Goal: Information Seeking & Learning: Find specific fact

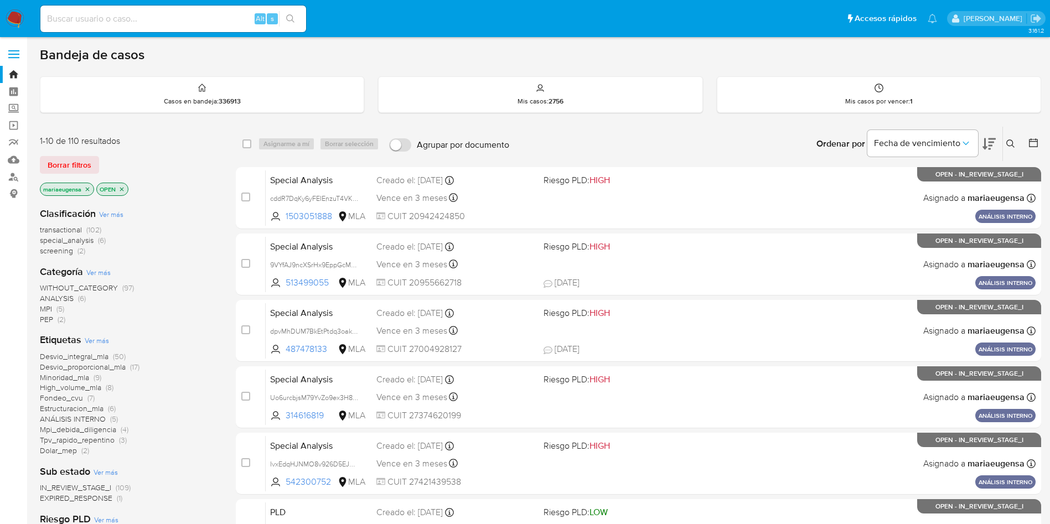
drag, startPoint x: 1013, startPoint y: 146, endPoint x: 1008, endPoint y: 159, distance: 14.9
click at [1013, 145] on icon at bounding box center [1010, 143] width 9 height 9
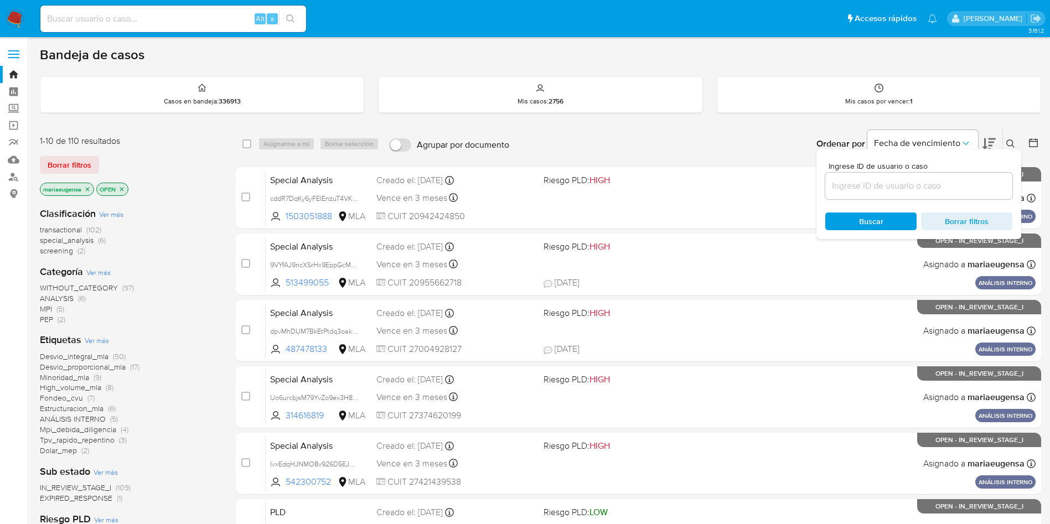
drag, startPoint x: 952, startPoint y: 198, endPoint x: 956, endPoint y: 187, distance: 11.7
click at [952, 198] on div at bounding box center [918, 186] width 187 height 27
click at [956, 185] on input at bounding box center [918, 186] width 187 height 14
paste input "FgbIfviusc781aseNhYwaYIr"
type input "FgbIfviusc781aseNhYwaYIr"
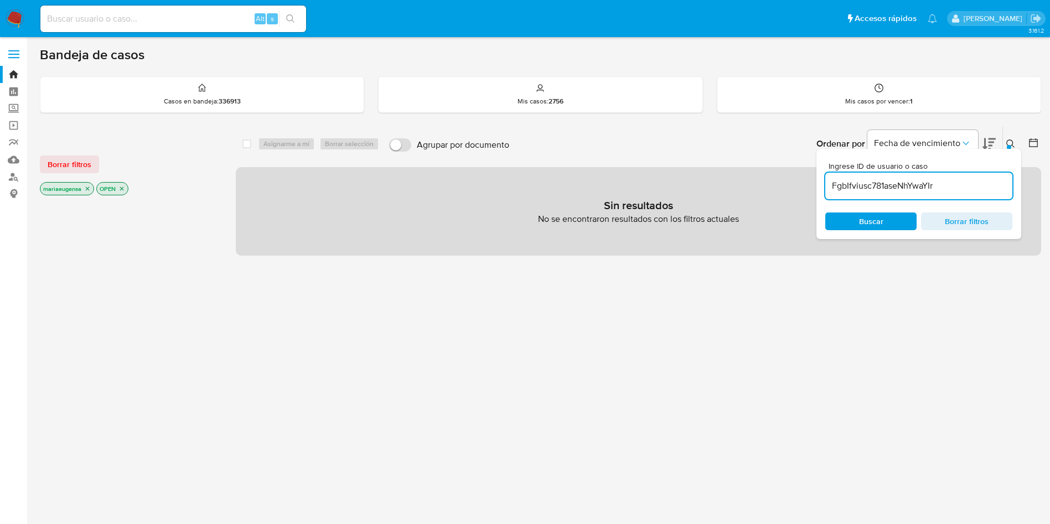
click at [170, 27] on div "Alt s" at bounding box center [173, 19] width 266 height 27
click at [184, 20] on input at bounding box center [173, 19] width 266 height 14
paste input "FgbIfviusc781aseNhYwaYIr"
type input "FgbIfviusc781aseNhYwaYIr"
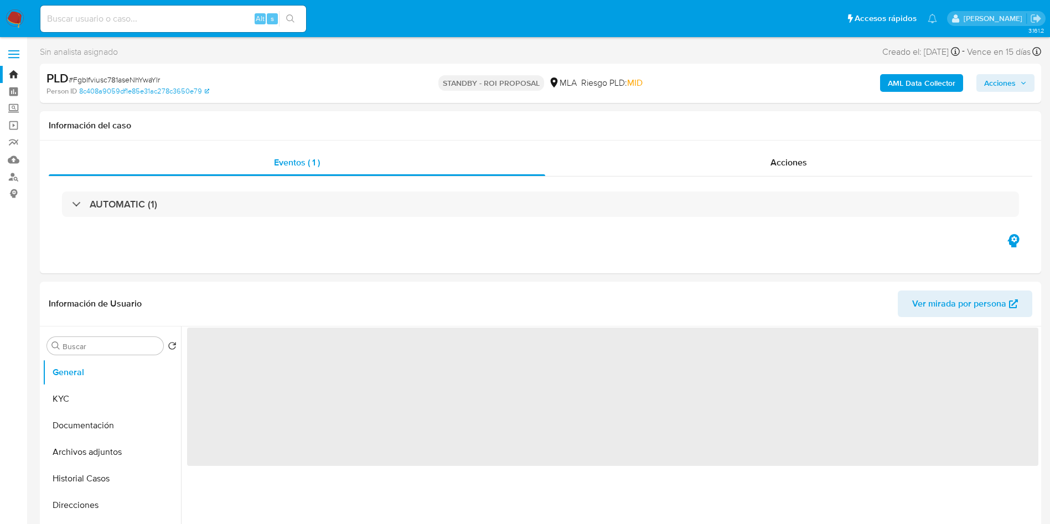
select select "10"
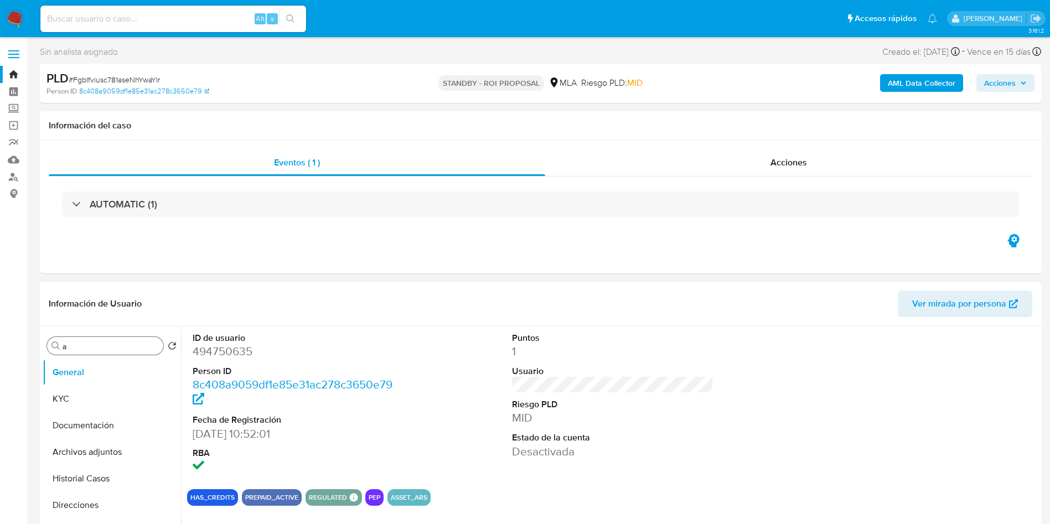
click at [114, 346] on input "a" at bounding box center [111, 346] width 96 height 10
click at [113, 389] on button "Archivos adjuntos" at bounding box center [107, 399] width 129 height 27
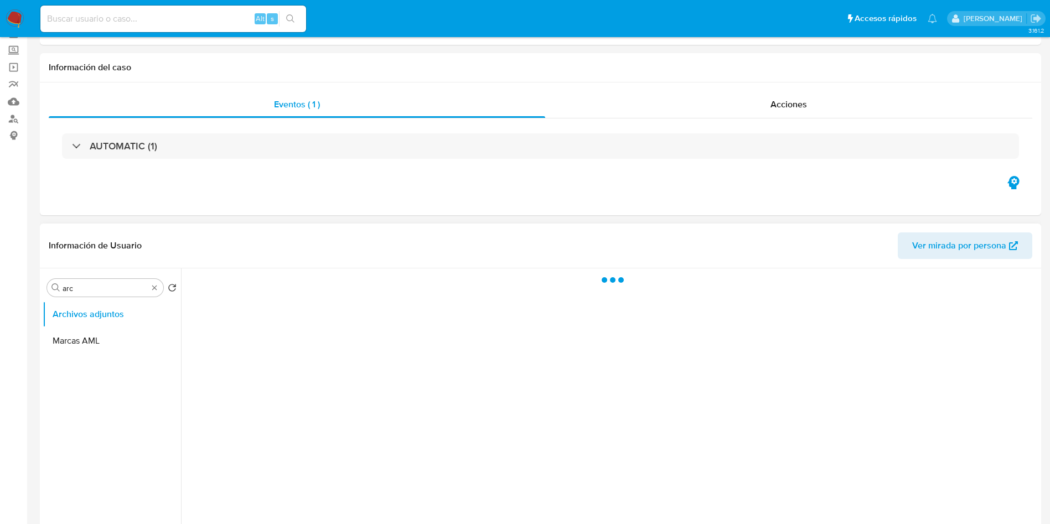
scroll to position [83, 0]
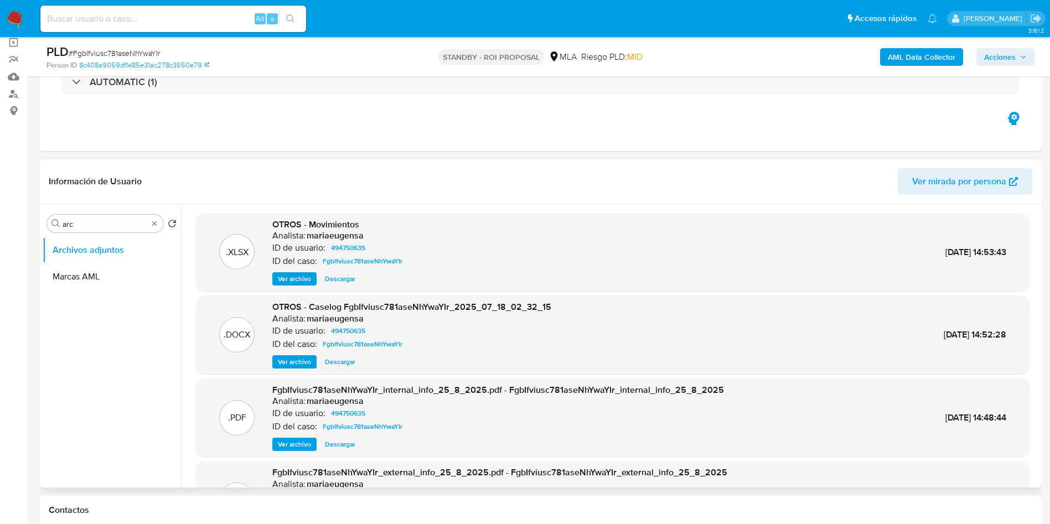
click at [338, 361] on span "Descargar" at bounding box center [340, 361] width 30 height 11
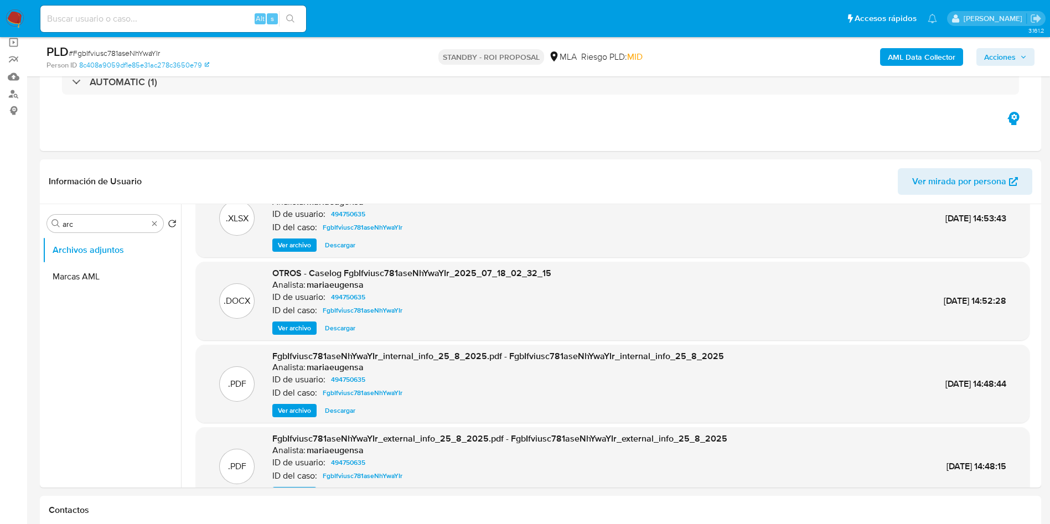
scroll to position [62, 0]
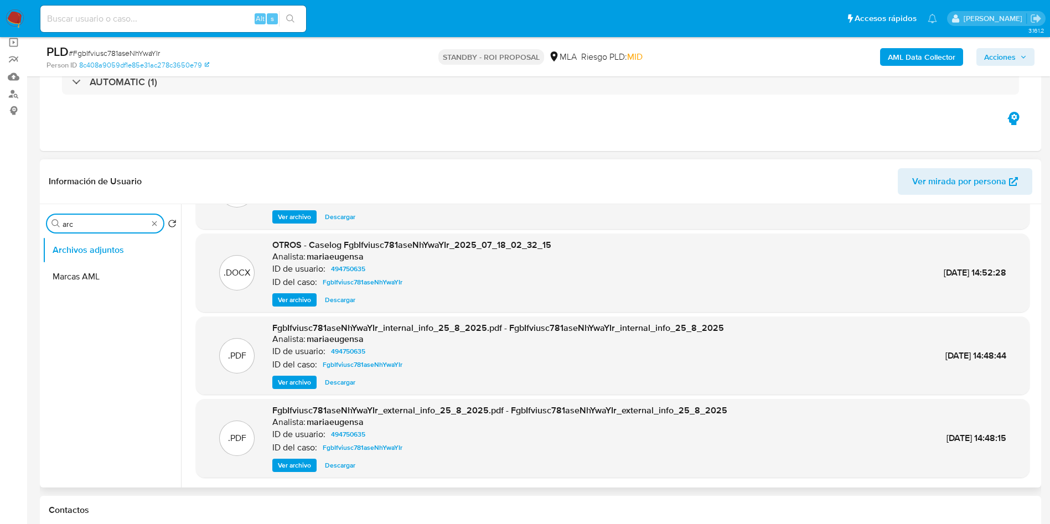
click at [129, 219] on input "arc" at bounding box center [105, 224] width 85 height 10
click at [129, 220] on input "arc" at bounding box center [105, 224] width 85 height 10
type input "lista inter"
click at [71, 282] on button "Lista Interna" at bounding box center [112, 276] width 138 height 27
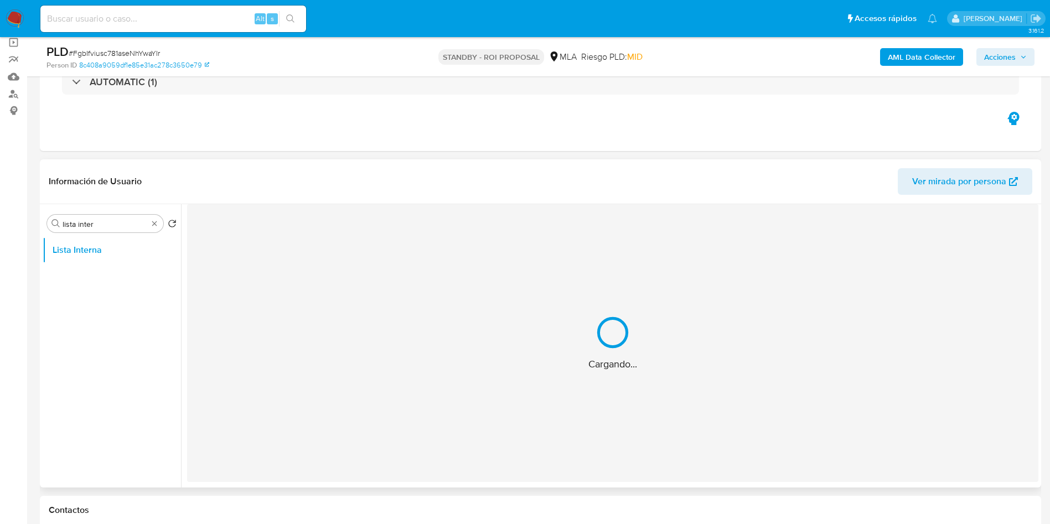
scroll to position [0, 0]
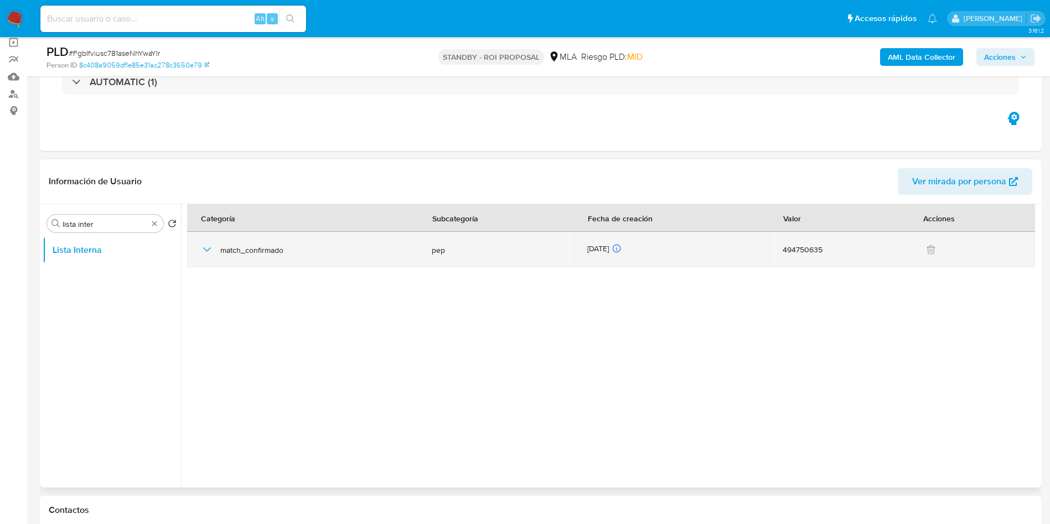
click at [282, 260] on div "match_confirmado" at bounding box center [302, 249] width 205 height 35
click at [206, 243] on icon "button" at bounding box center [206, 249] width 13 height 13
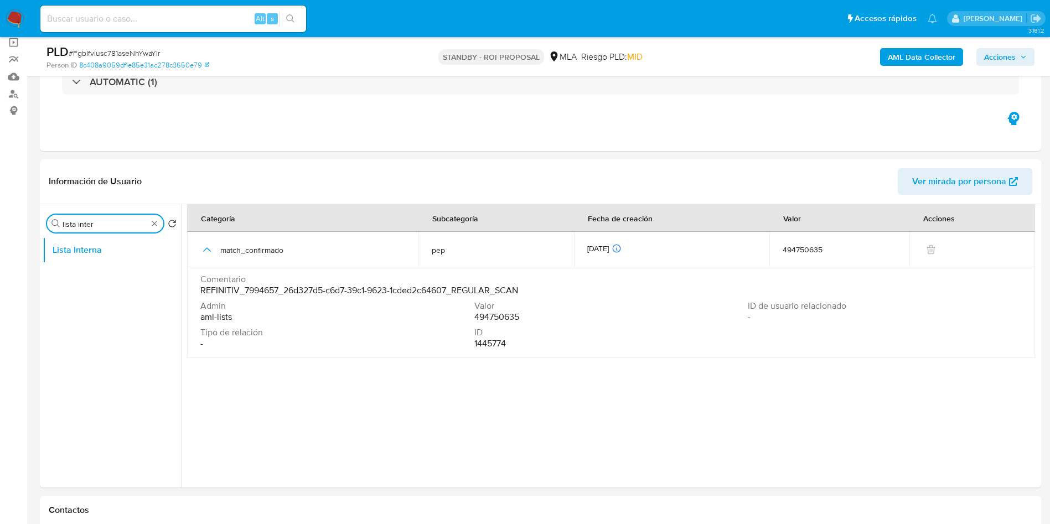
drag, startPoint x: 103, startPoint y: 225, endPoint x: 11, endPoint y: 196, distance: 97.0
drag, startPoint x: 106, startPoint y: 225, endPoint x: 0, endPoint y: 208, distance: 107.6
type input "kyc"
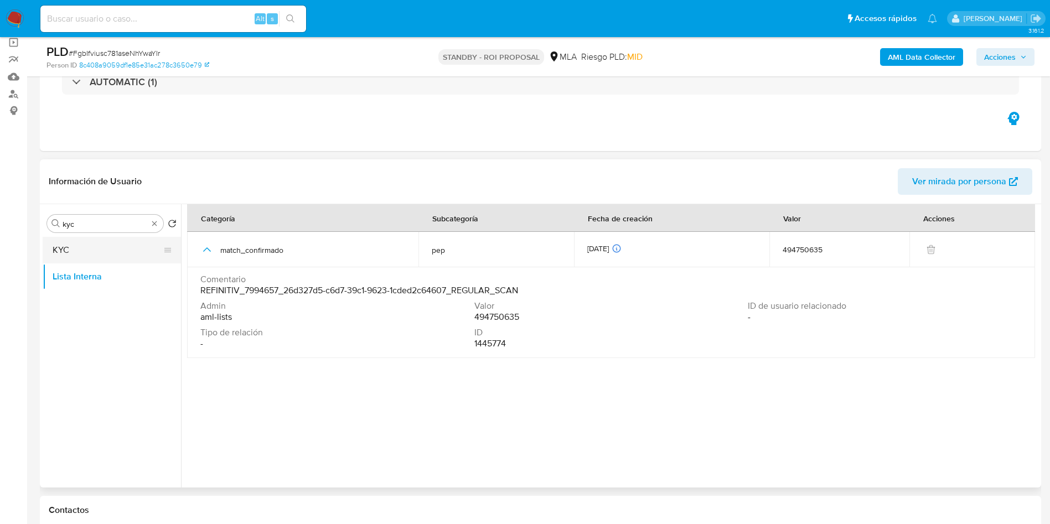
click at [89, 249] on button "KYC" at bounding box center [107, 250] width 129 height 27
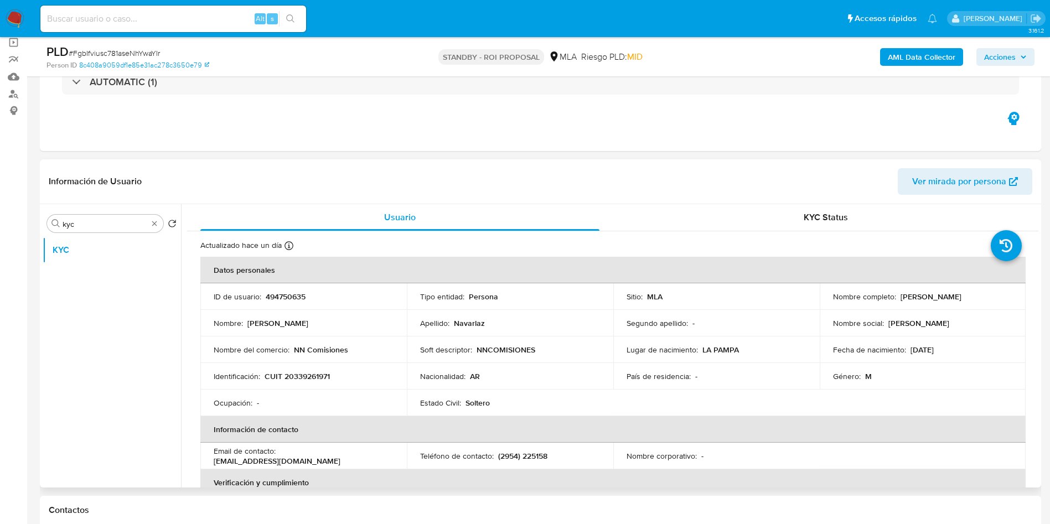
drag, startPoint x: 900, startPoint y: 297, endPoint x: 975, endPoint y: 297, distance: 74.7
click at [975, 297] on div "Nombre completo : [PERSON_NAME]" at bounding box center [923, 297] width 180 height 10
copy p "ose [PERSON_NAME]"
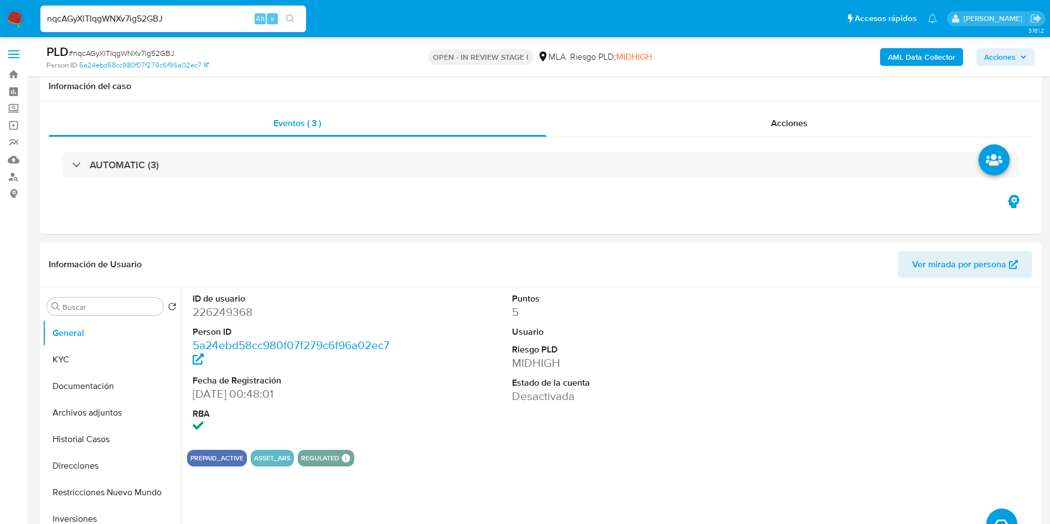
select select "10"
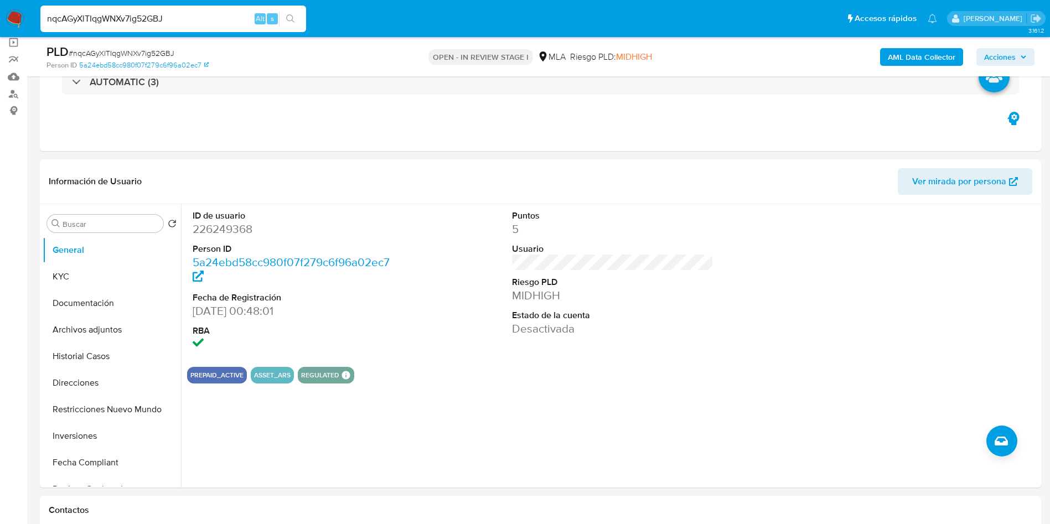
scroll to position [377, 0]
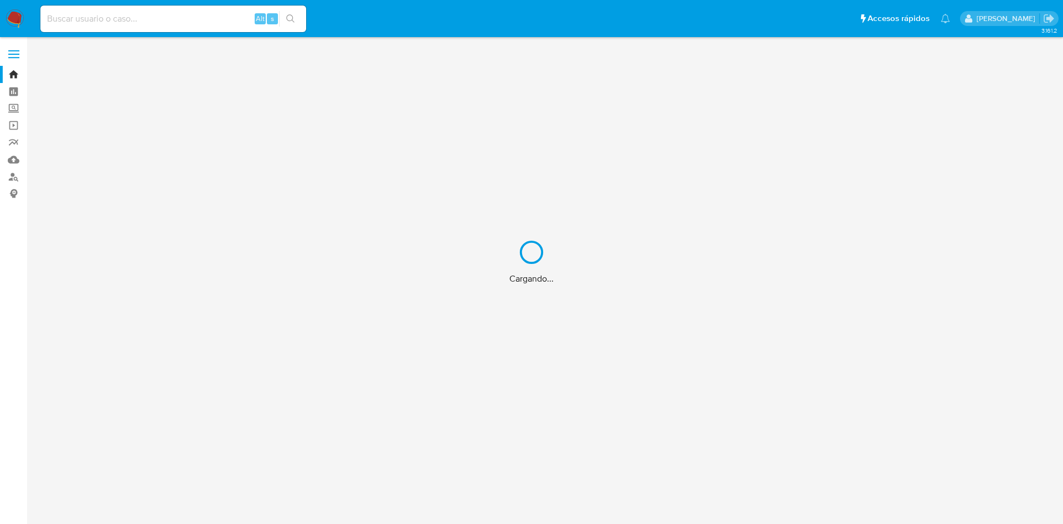
click at [126, 29] on div "Cargando..." at bounding box center [531, 262] width 1063 height 524
click at [127, 16] on div "Cargando..." at bounding box center [531, 262] width 1063 height 524
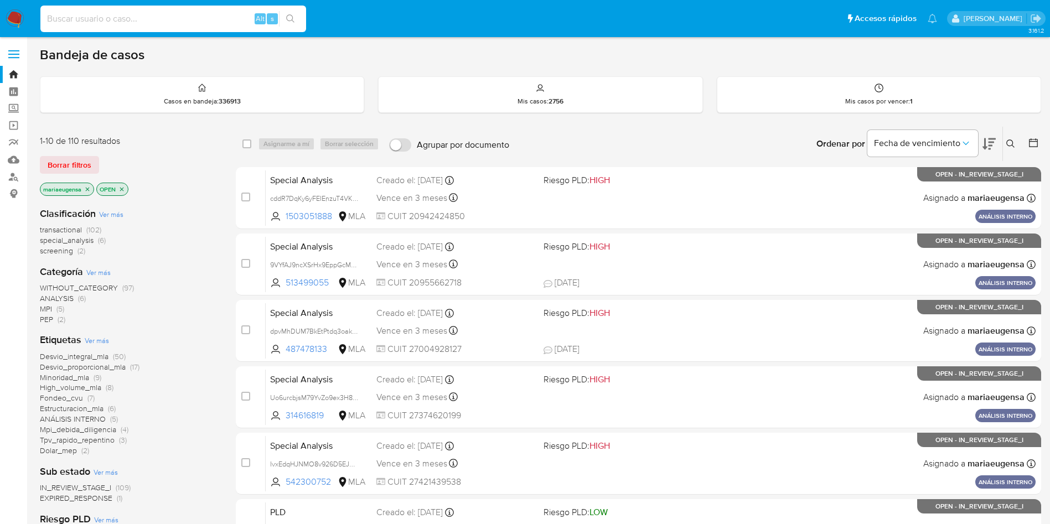
click at [127, 15] on input at bounding box center [173, 19] width 266 height 14
paste input "462919010"
type input "462919010"
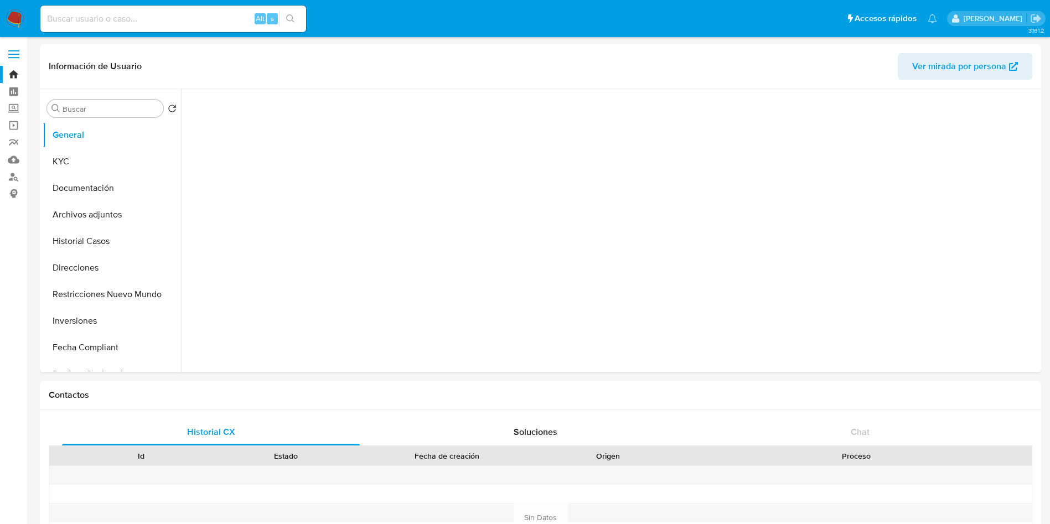
select select "10"
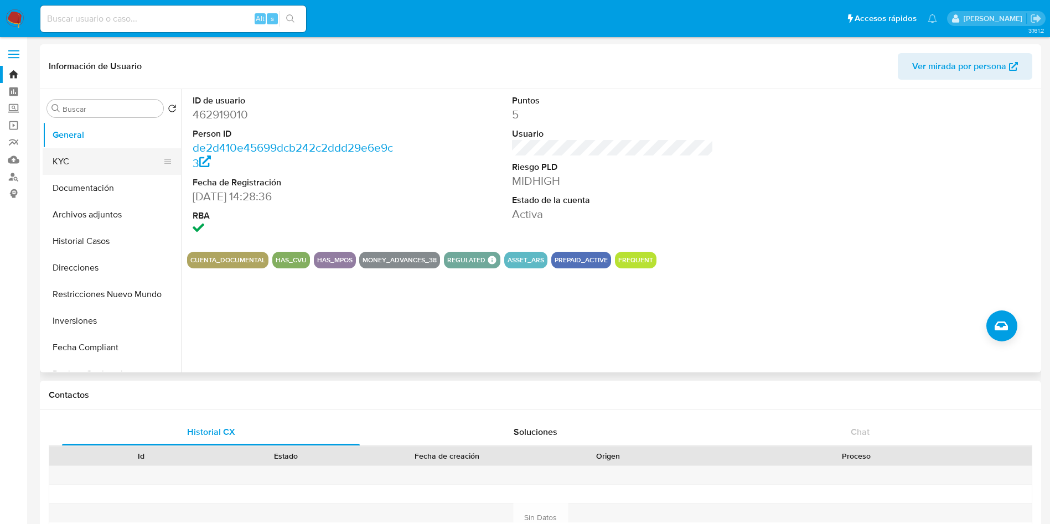
click at [93, 156] on button "KYC" at bounding box center [107, 161] width 129 height 27
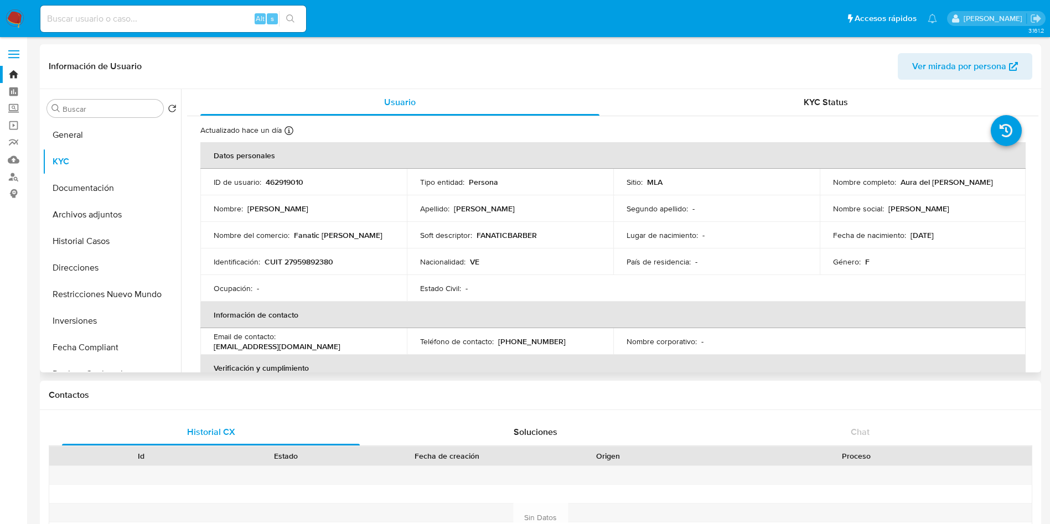
click at [323, 262] on p "CUIT 27959892380" at bounding box center [299, 262] width 69 height 10
copy p "27959892380"
drag, startPoint x: 213, startPoint y: 31, endPoint x: 217, endPoint y: 20, distance: 11.7
click at [213, 28] on div "Alt s" at bounding box center [173, 19] width 266 height 27
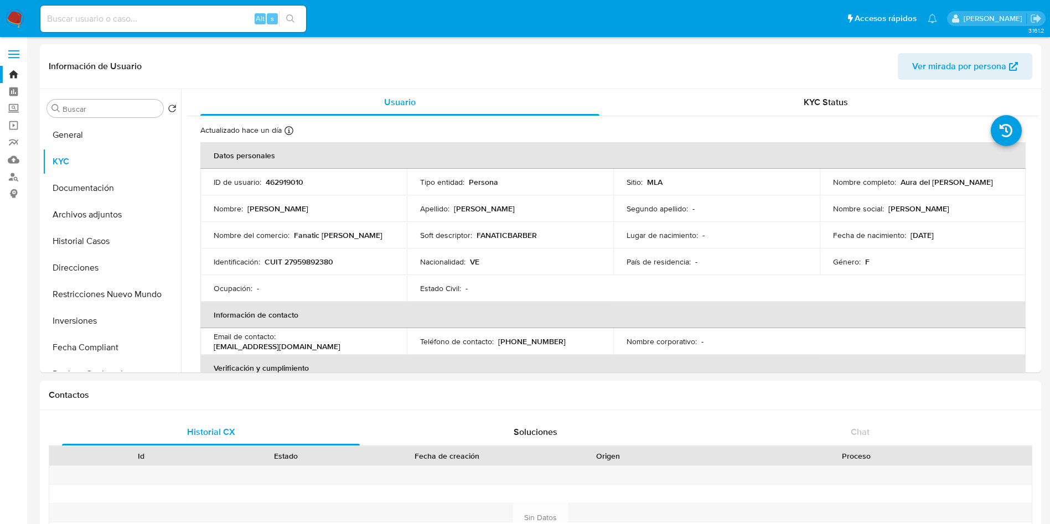
click at [217, 18] on input at bounding box center [173, 19] width 266 height 14
drag, startPoint x: 217, startPoint y: 18, endPoint x: 217, endPoint y: 11, distance: 7.2
click at [218, 18] on input at bounding box center [173, 19] width 266 height 14
paste input "1185377578"
type input "1185377578"
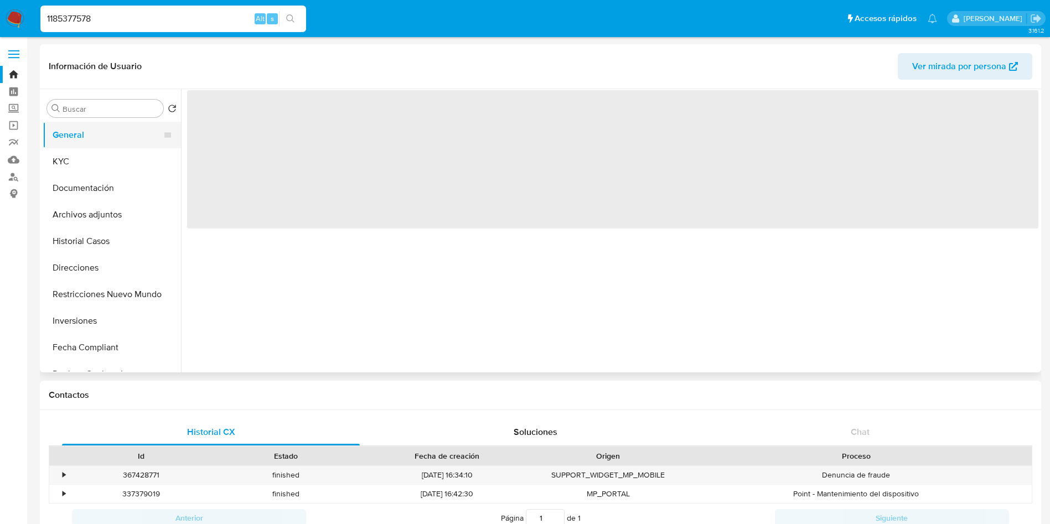
select select "10"
click at [93, 147] on button "General" at bounding box center [107, 135] width 129 height 27
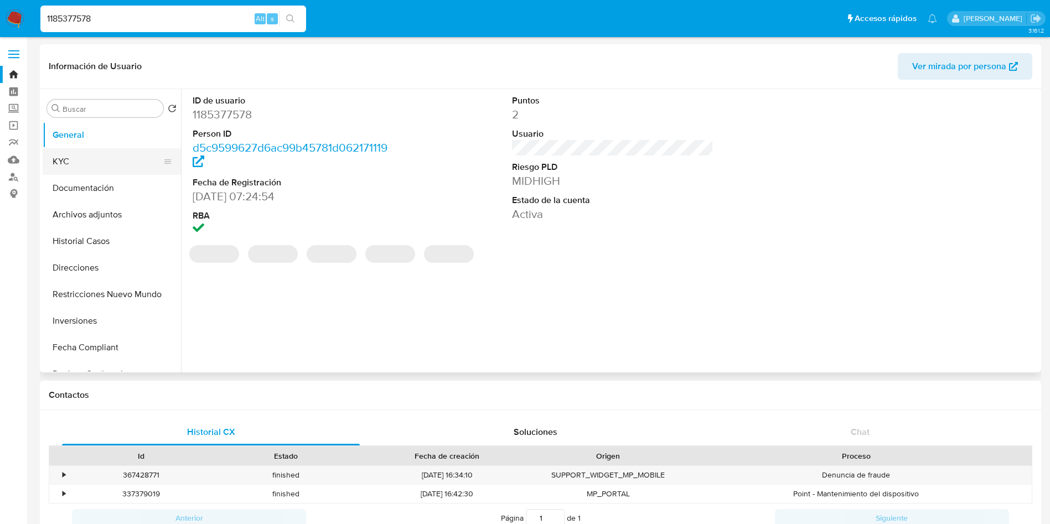
click at [97, 156] on button "KYC" at bounding box center [107, 161] width 129 height 27
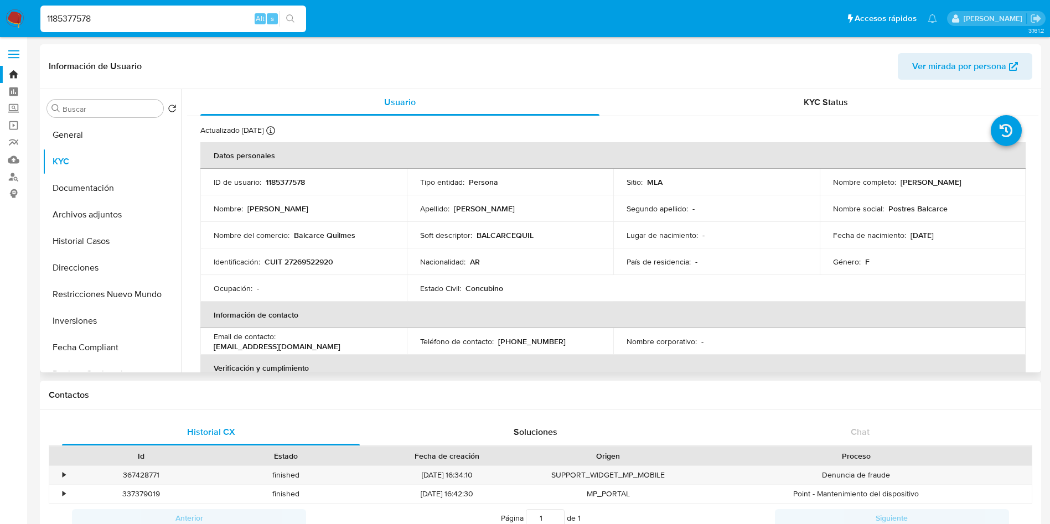
click at [319, 265] on p "CUIT 27269522920" at bounding box center [299, 262] width 69 height 10
copy p "27269522920"
click at [345, 264] on div "Identificación : CUIT 27269522920" at bounding box center [304, 262] width 180 height 10
click at [117, 13] on input "1185377578" at bounding box center [173, 19] width 266 height 14
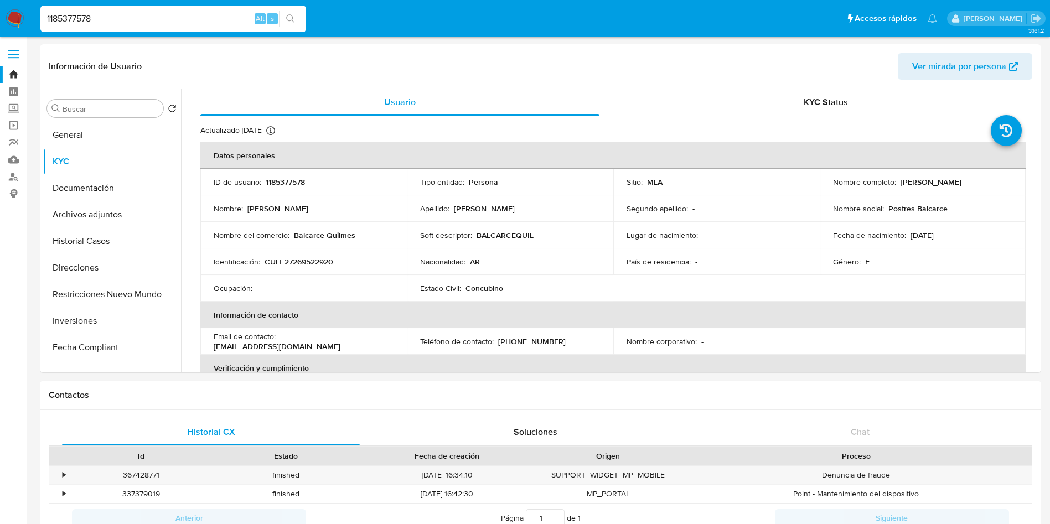
click at [117, 13] on input "1185377578" at bounding box center [173, 19] width 266 height 14
paste input "788176766"
click at [117, 13] on input "1185377578788176766" at bounding box center [173, 19] width 266 height 14
paste input
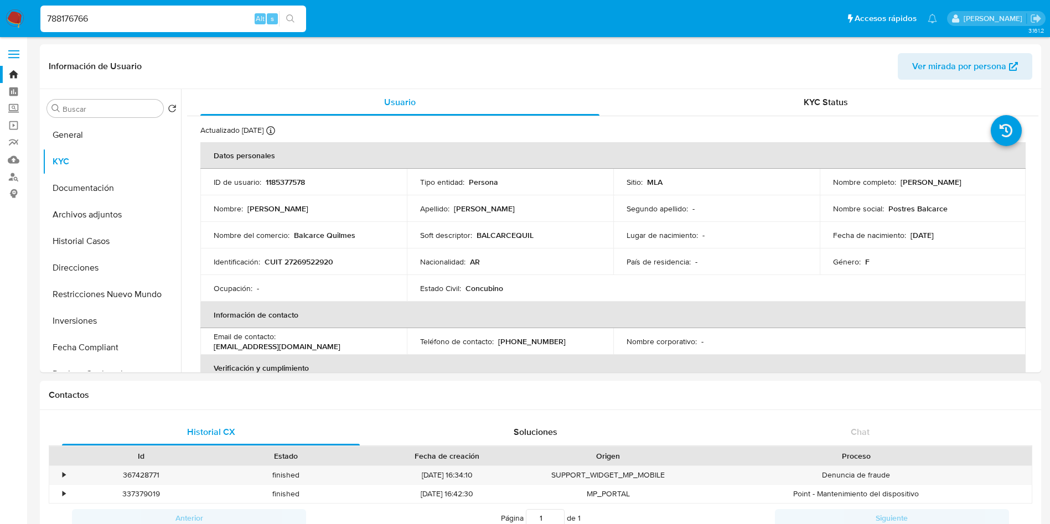
type input "788176766"
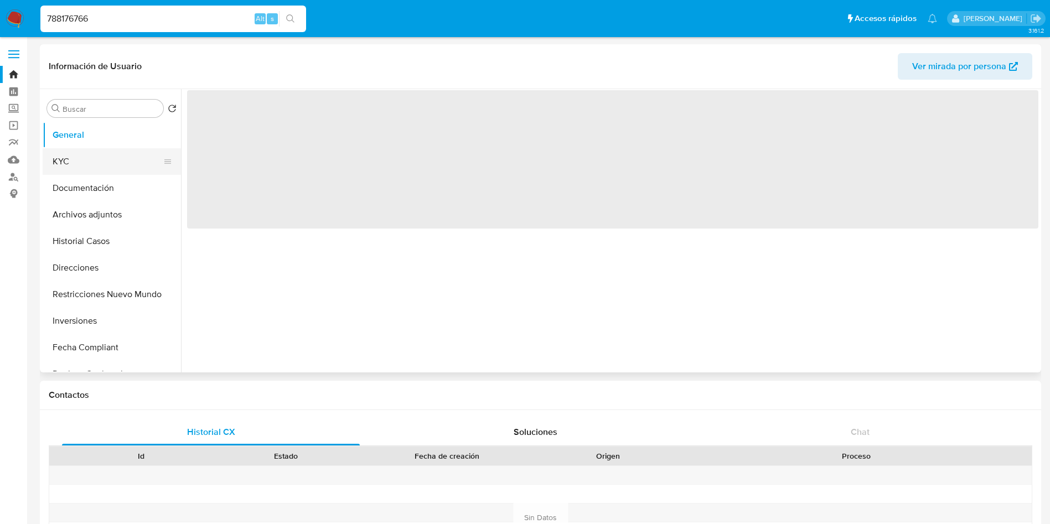
select select "10"
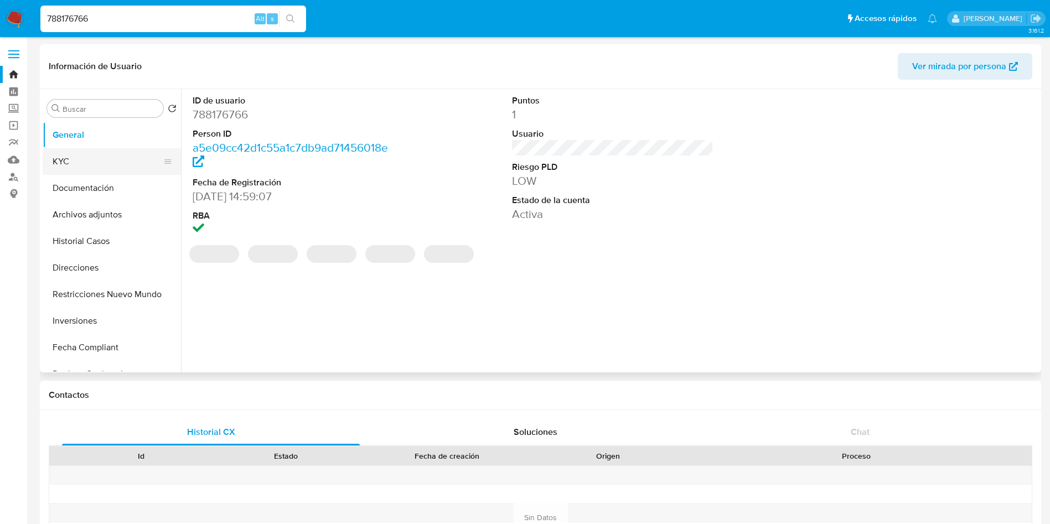
click at [110, 155] on button "KYC" at bounding box center [107, 161] width 129 height 27
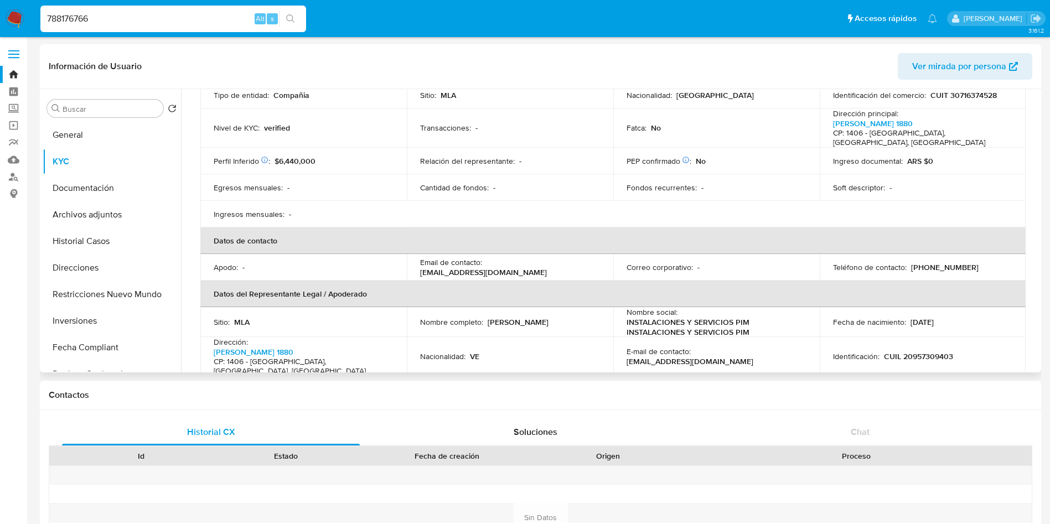
scroll to position [166, 0]
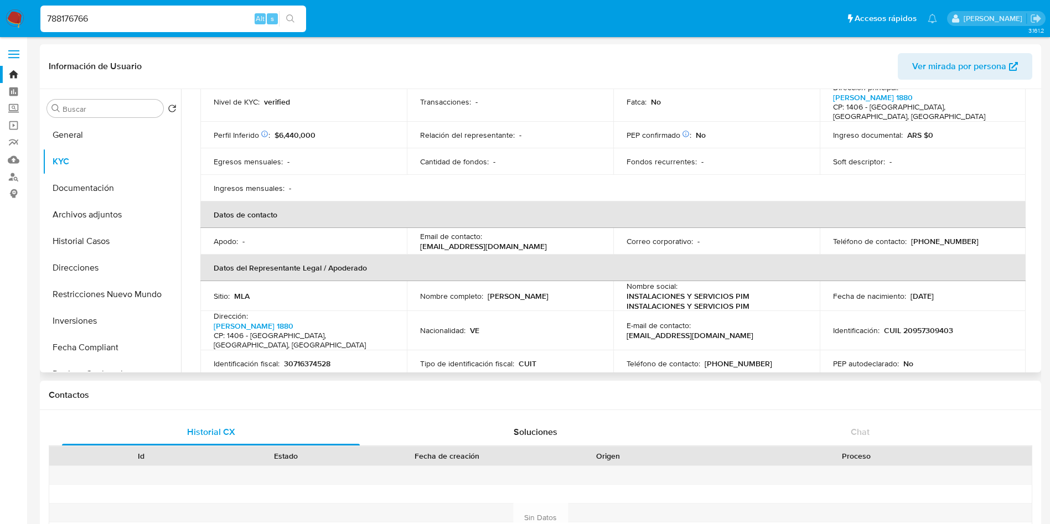
click at [305, 359] on p "30716374528" at bounding box center [307, 364] width 46 height 10
copy p "30716374528"
